Goal: Information Seeking & Learning: Learn about a topic

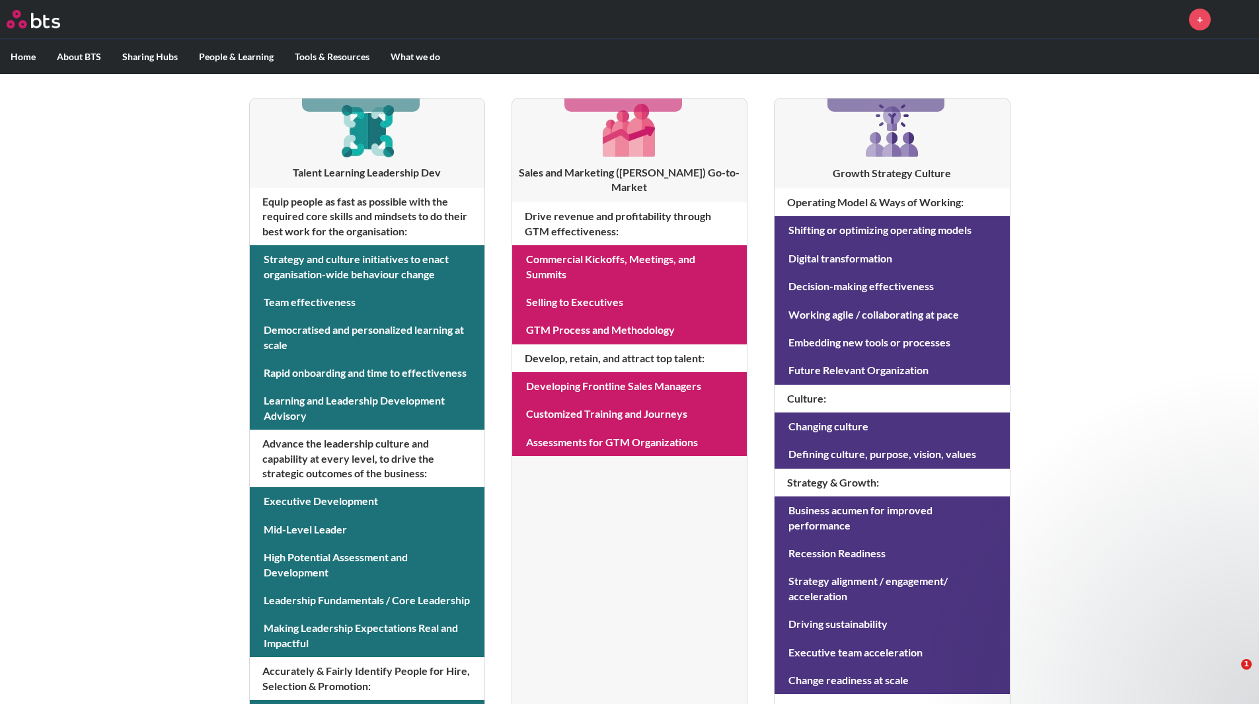
scroll to position [233, 0]
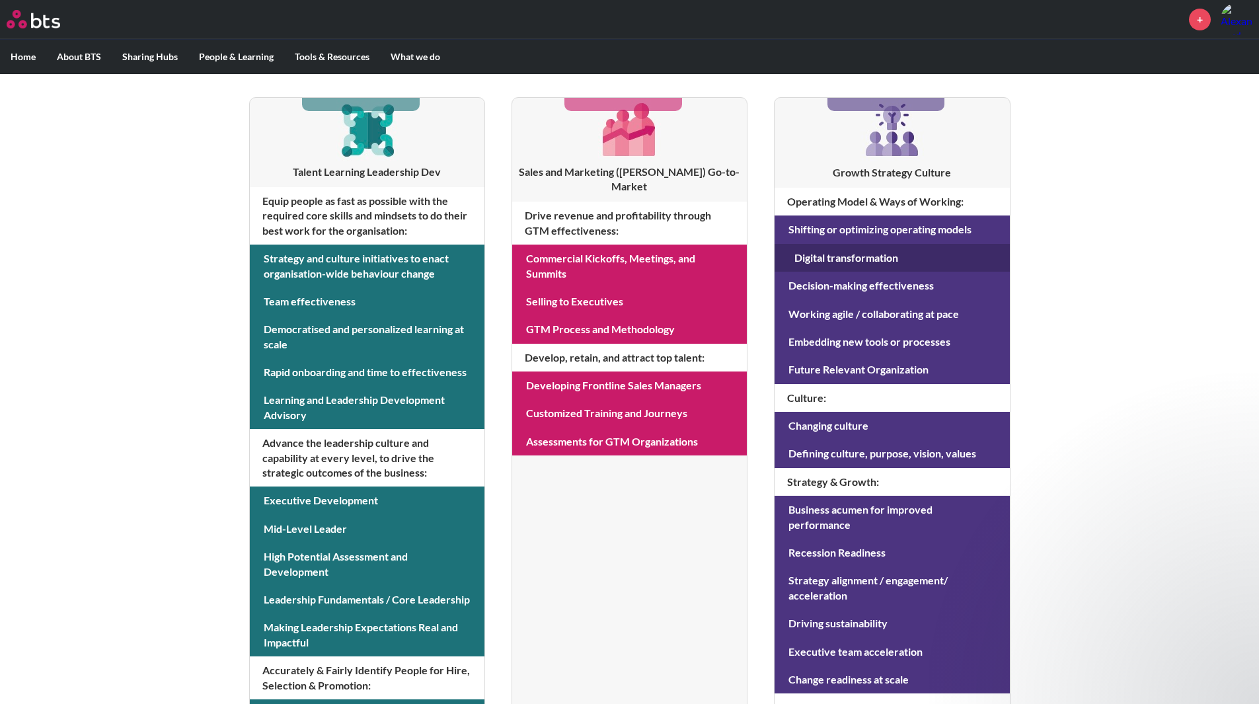
click at [910, 251] on link at bounding box center [892, 258] width 235 height 28
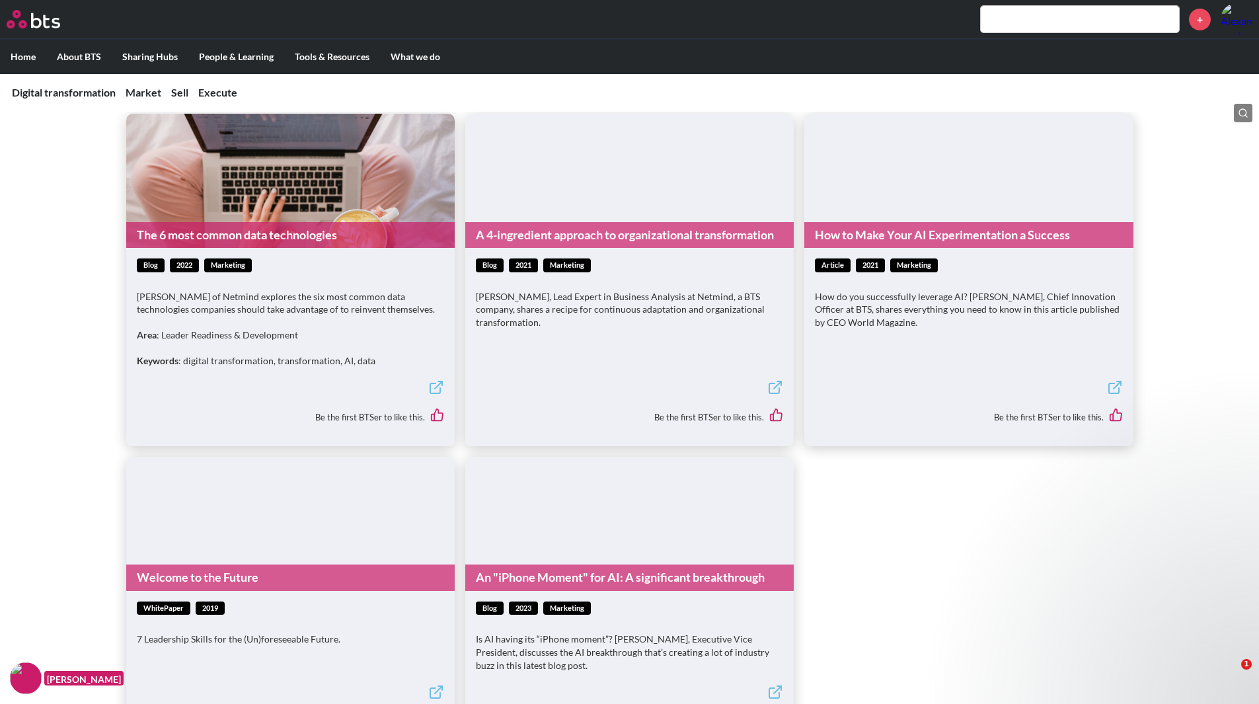
scroll to position [1729, 0]
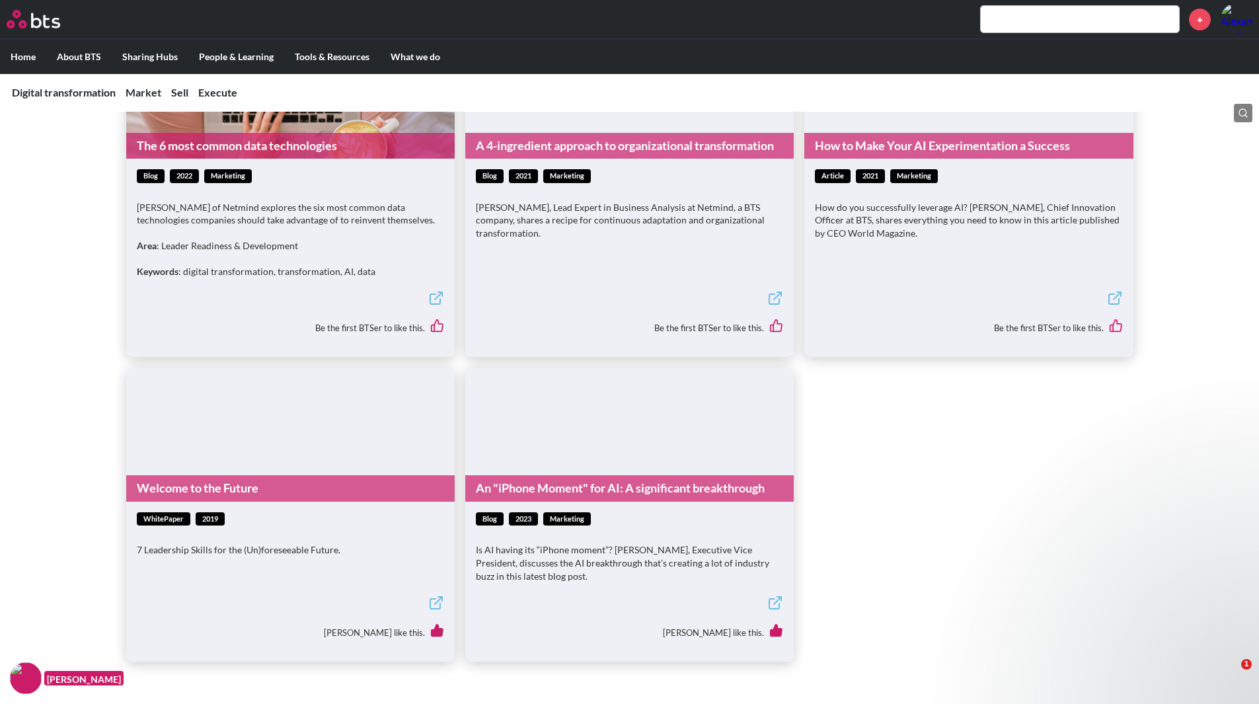
click at [315, 475] on link "Welcome to the Future" at bounding box center [290, 488] width 329 height 26
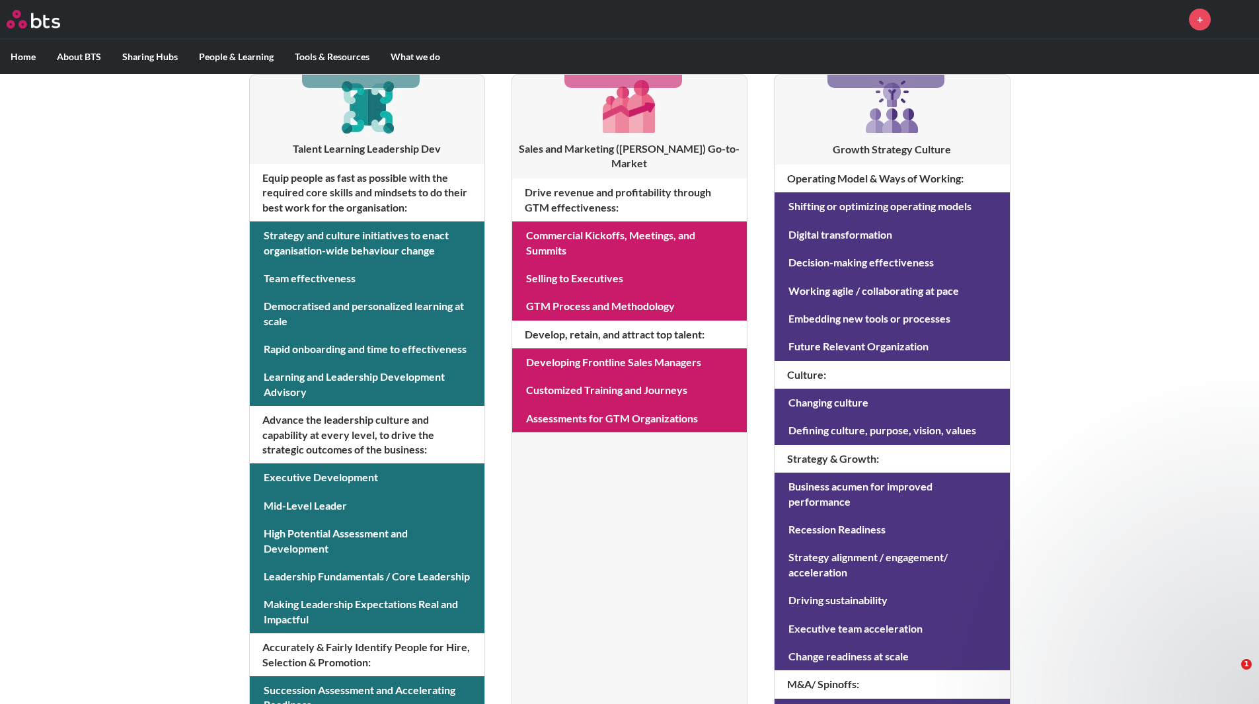
scroll to position [428, 0]
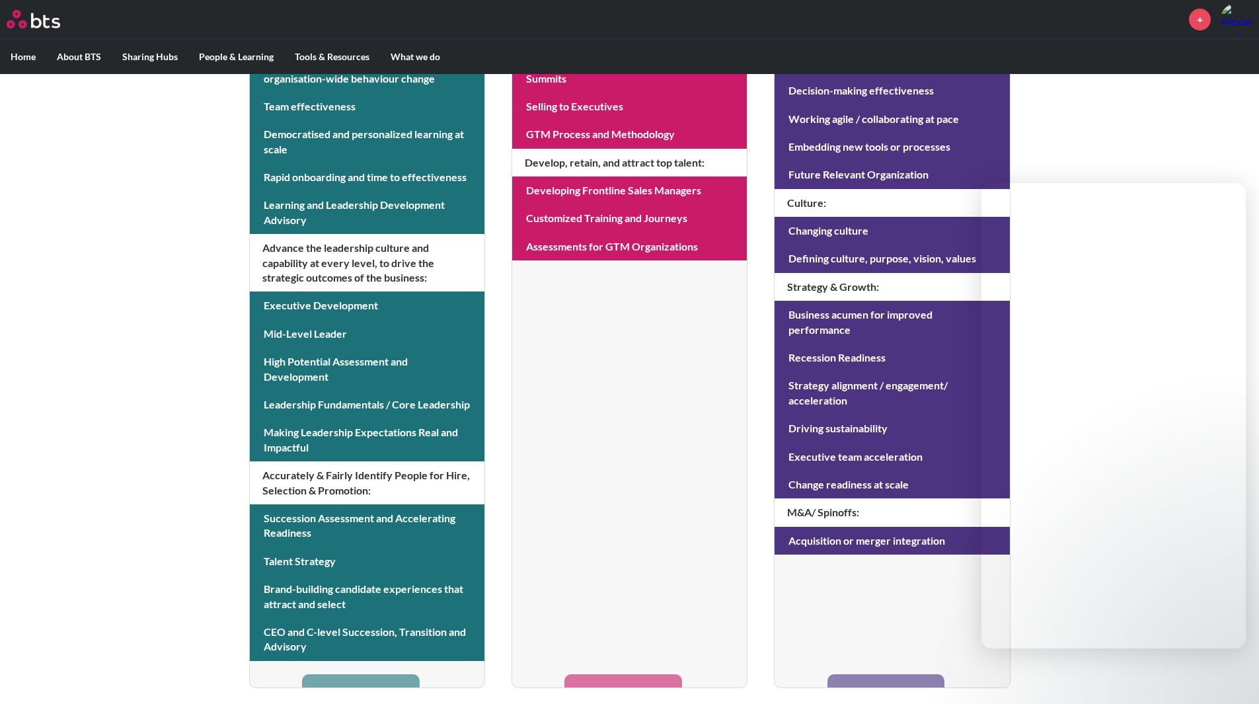
click at [1111, 144] on div "MENU + Home About BTS Who we are How we work: Policies, Toolkits and Guidance I…" at bounding box center [629, 138] width 1259 height 1132
click at [1114, 696] on div "MENU + Home About BTS Who we are How we work: Policies, Toolkits and Guidance I…" at bounding box center [629, 138] width 1259 height 1132
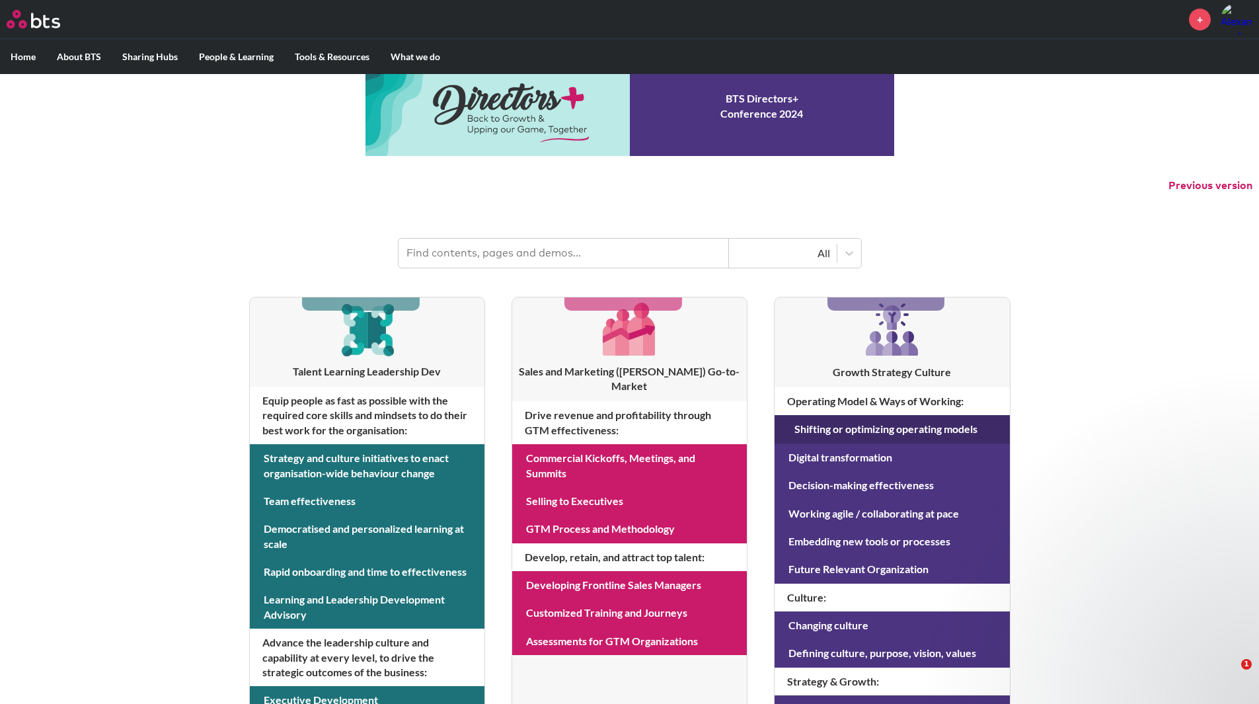
scroll to position [31, 0]
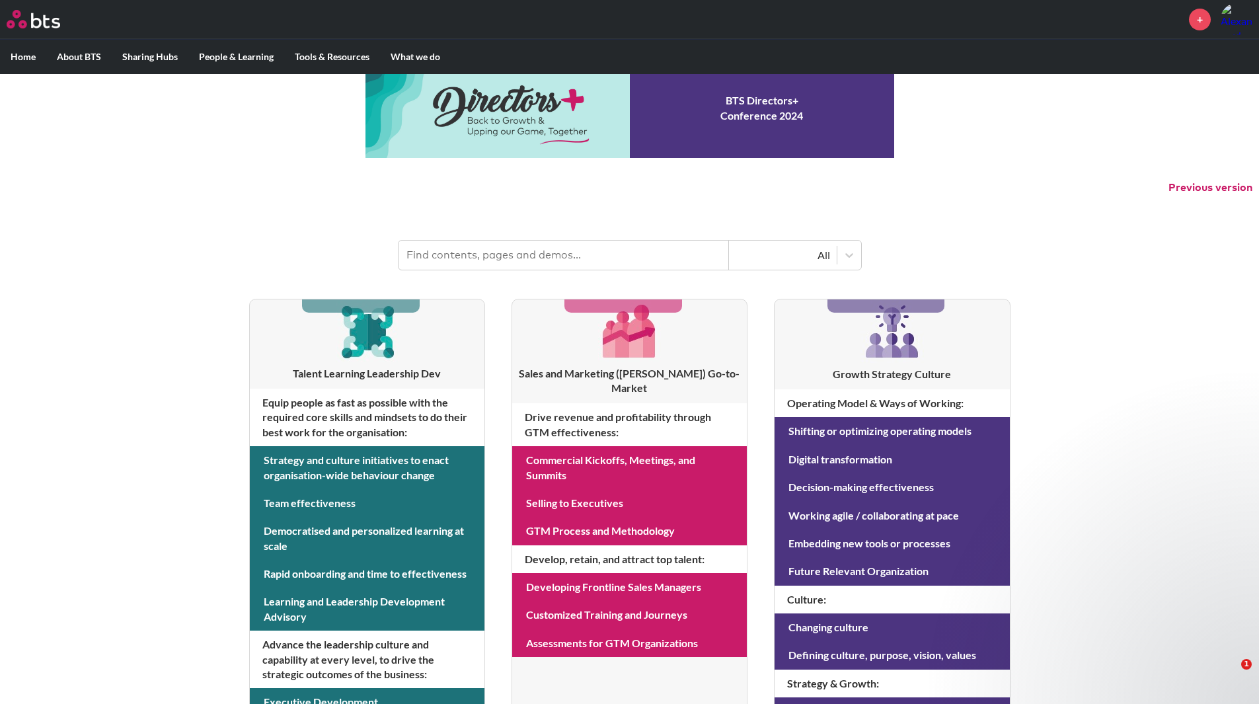
click at [595, 253] on input "text" at bounding box center [564, 255] width 331 height 29
type input "risk storming"
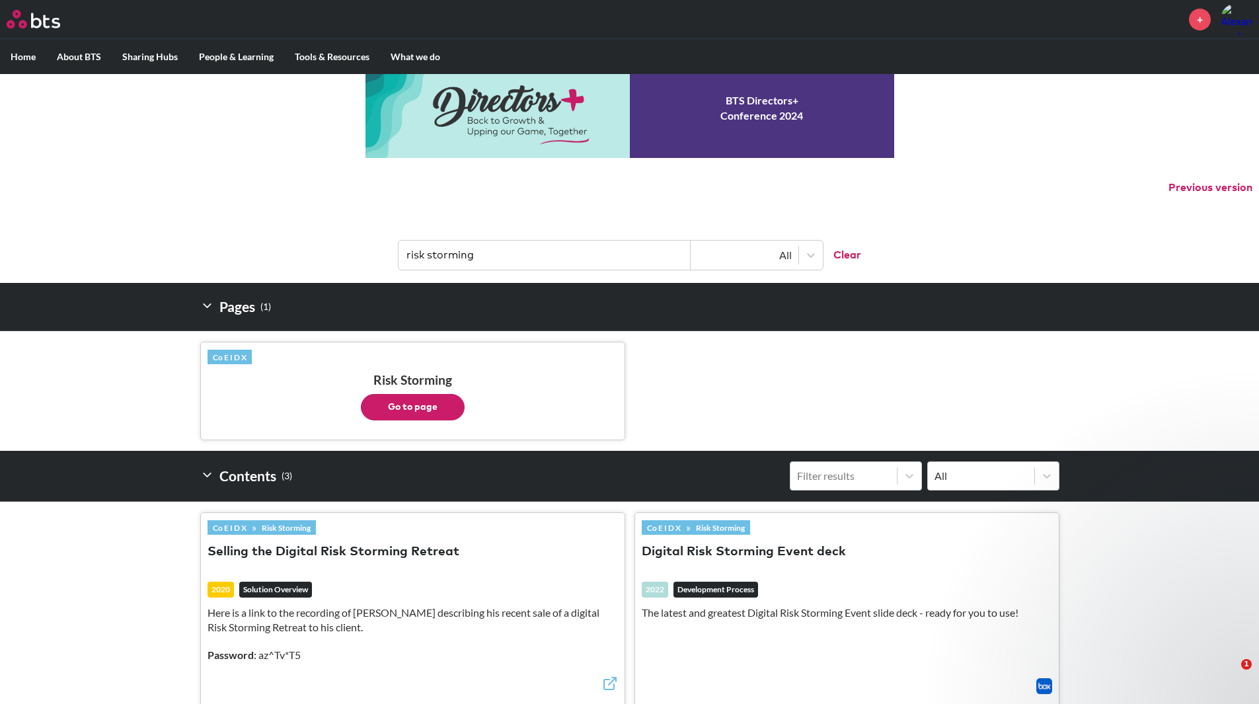
click at [435, 399] on button "Go to page" at bounding box center [413, 407] width 104 height 26
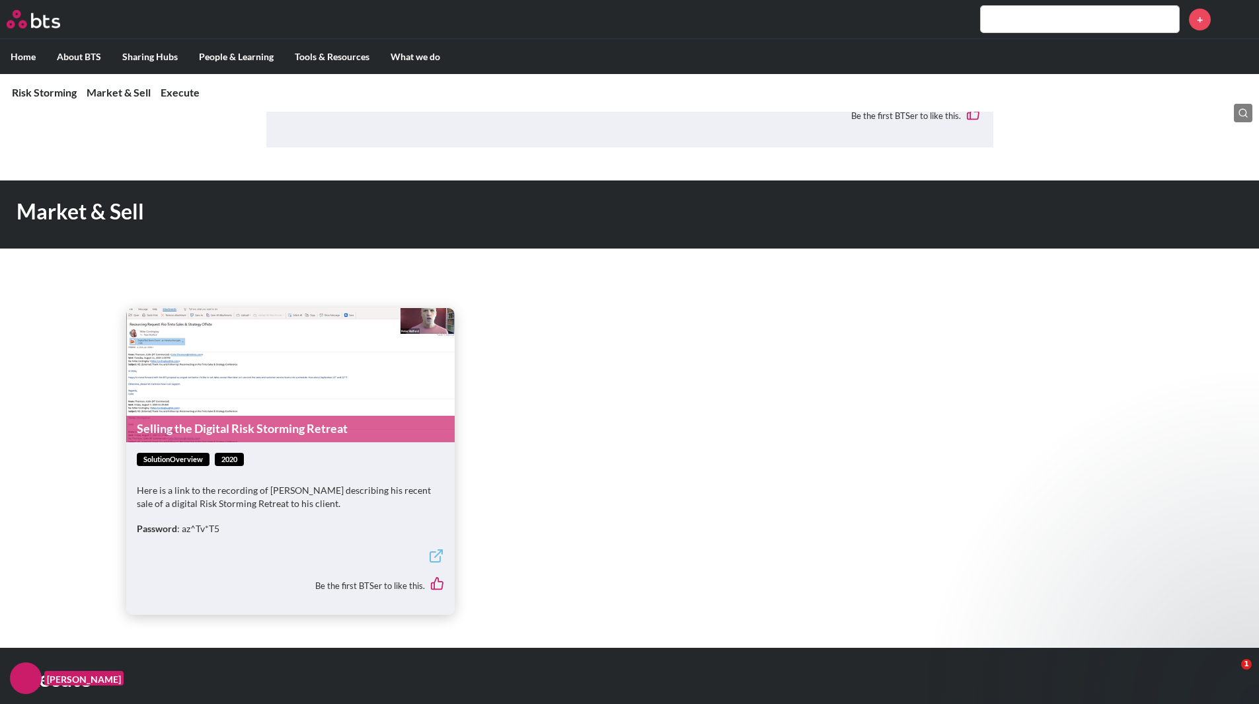
scroll to position [356, 0]
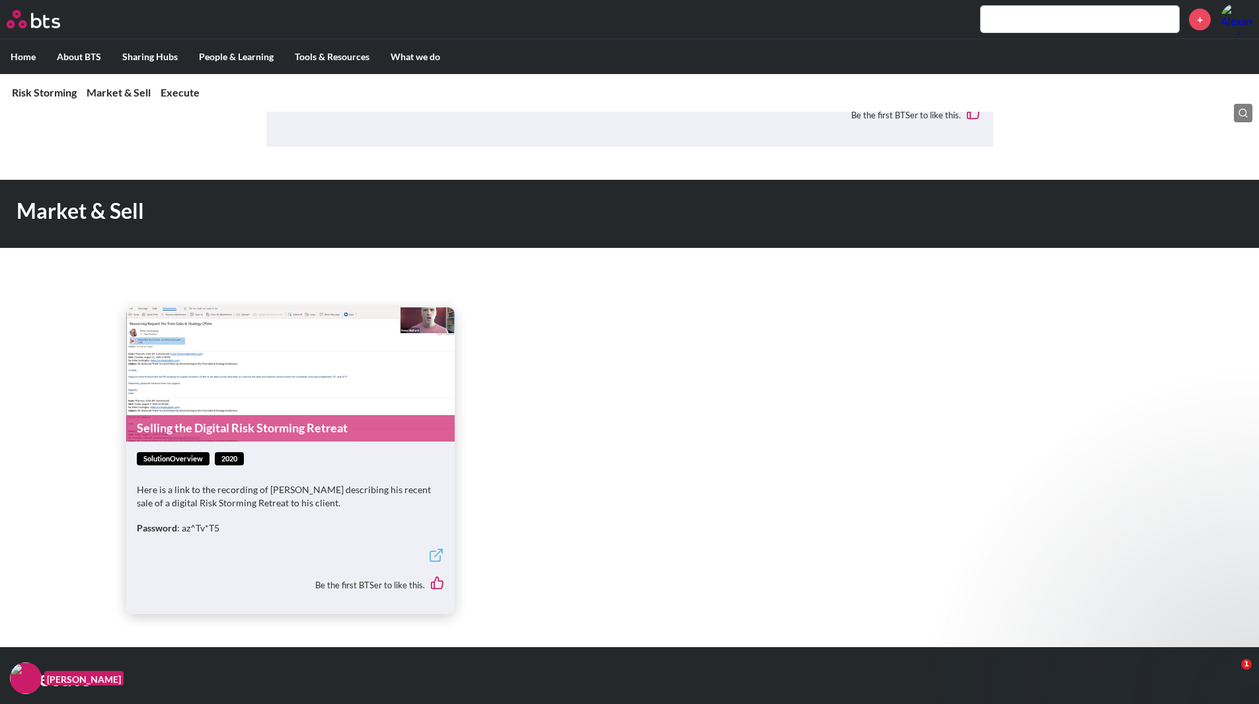
click at [338, 426] on link "Selling the Digital Risk Storming Retreat" at bounding box center [290, 428] width 329 height 26
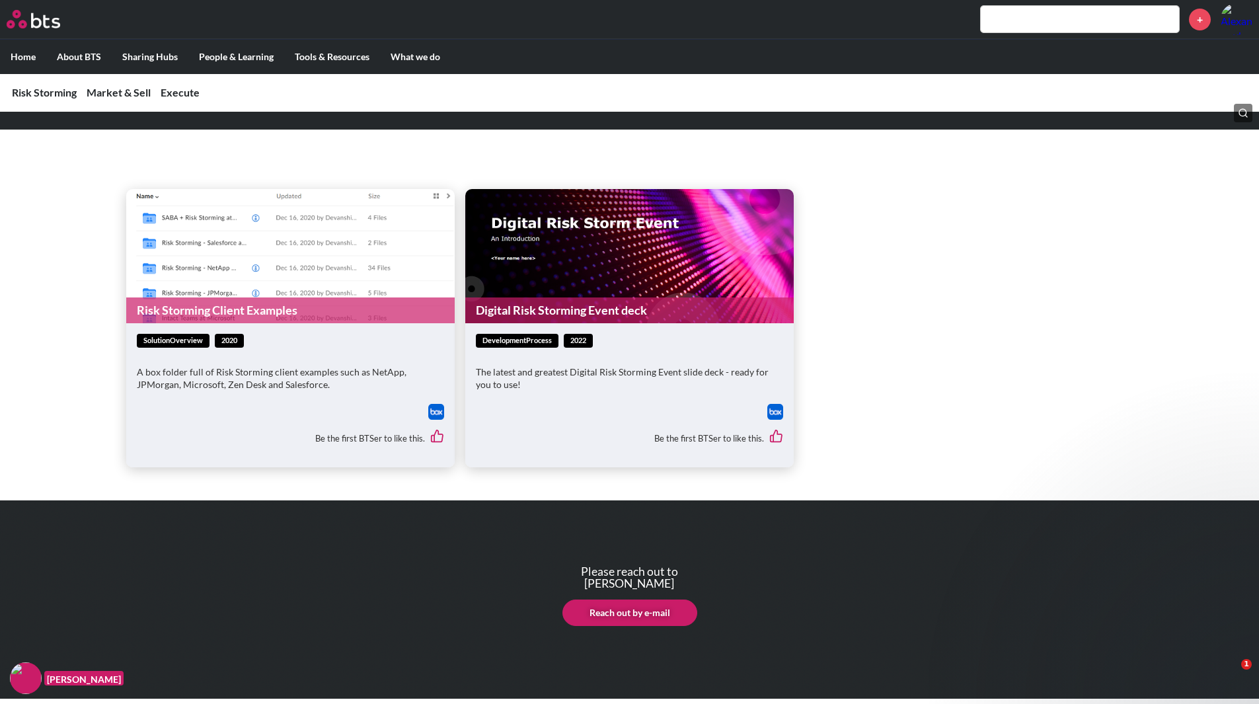
scroll to position [944, 0]
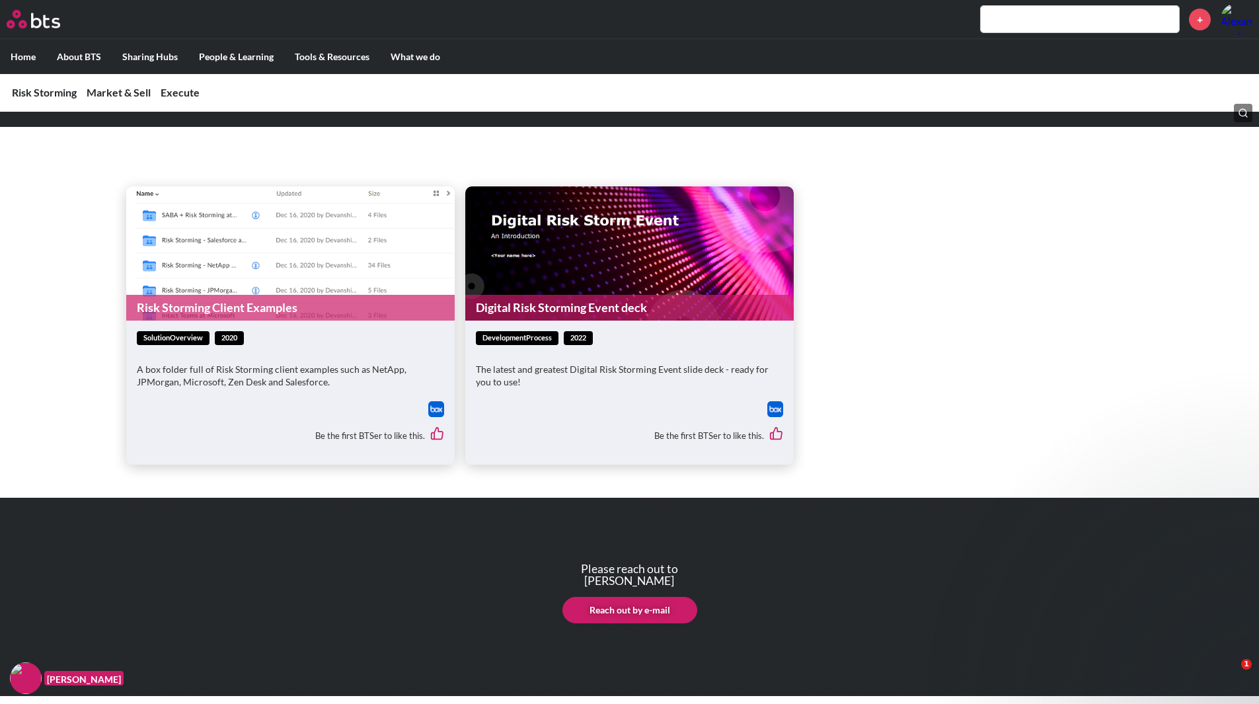
click at [301, 302] on link "Risk Storming Client Examples" at bounding box center [290, 308] width 329 height 26
